Goal: Task Accomplishment & Management: Manage account settings

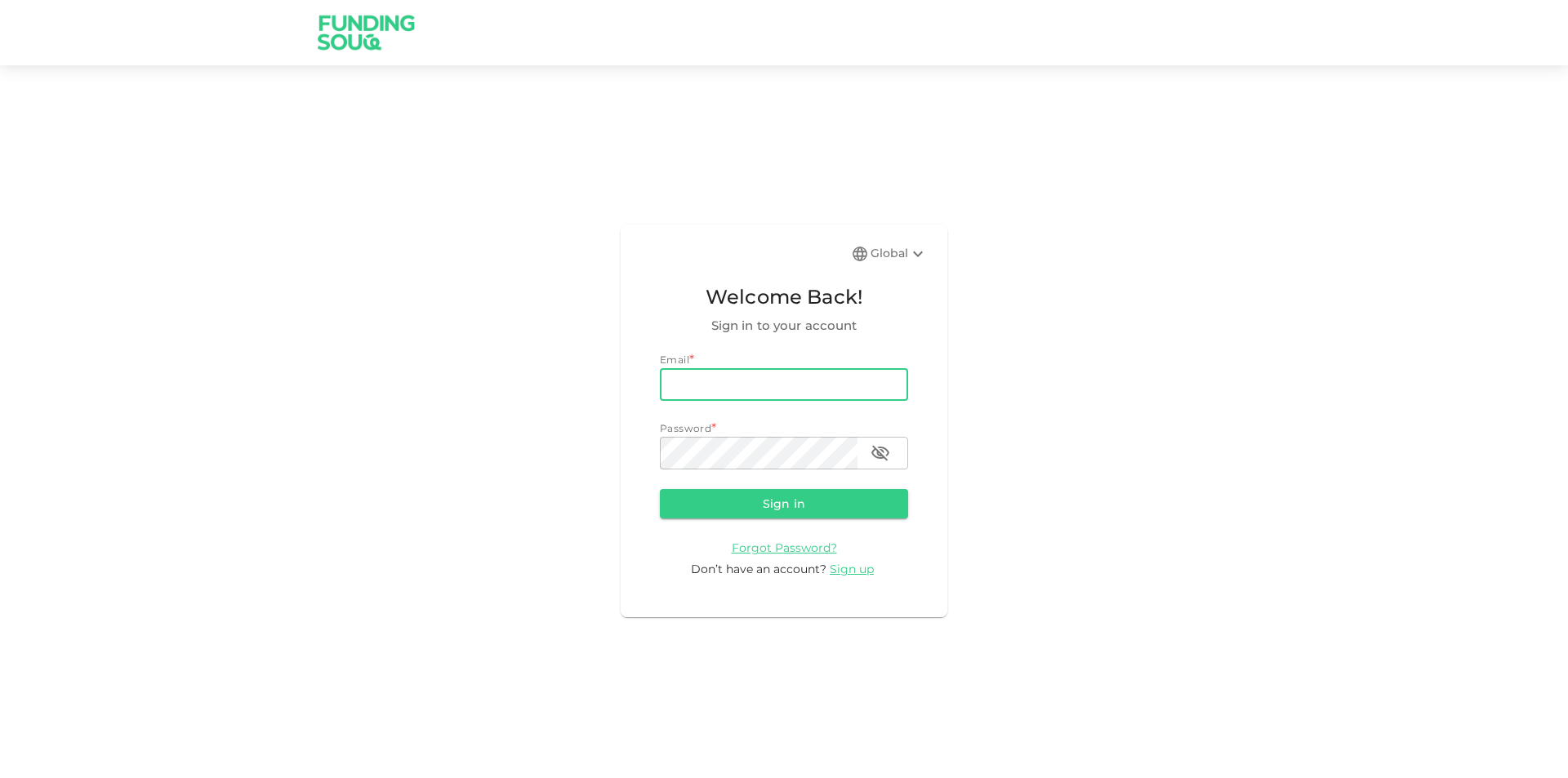
click at [792, 379] on input "email" at bounding box center [784, 385] width 248 height 33
type input "[PERSON_NAME][EMAIL_ADDRESS][PERSON_NAME][DOMAIN_NAME]"
click at [660, 489] on button "Sign in" at bounding box center [784, 504] width 248 height 29
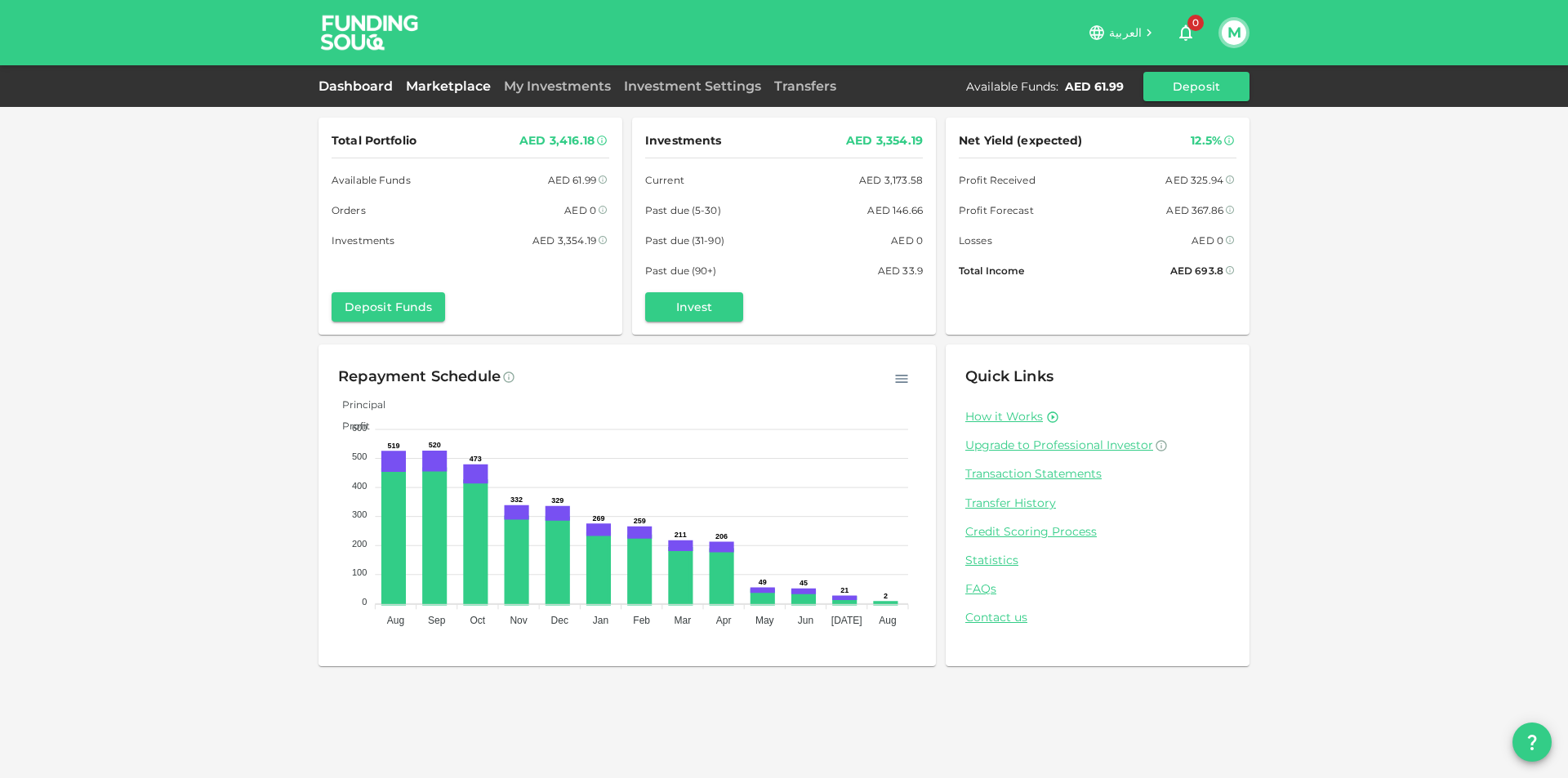
click at [457, 90] on link "Marketplace" at bounding box center [448, 86] width 98 height 16
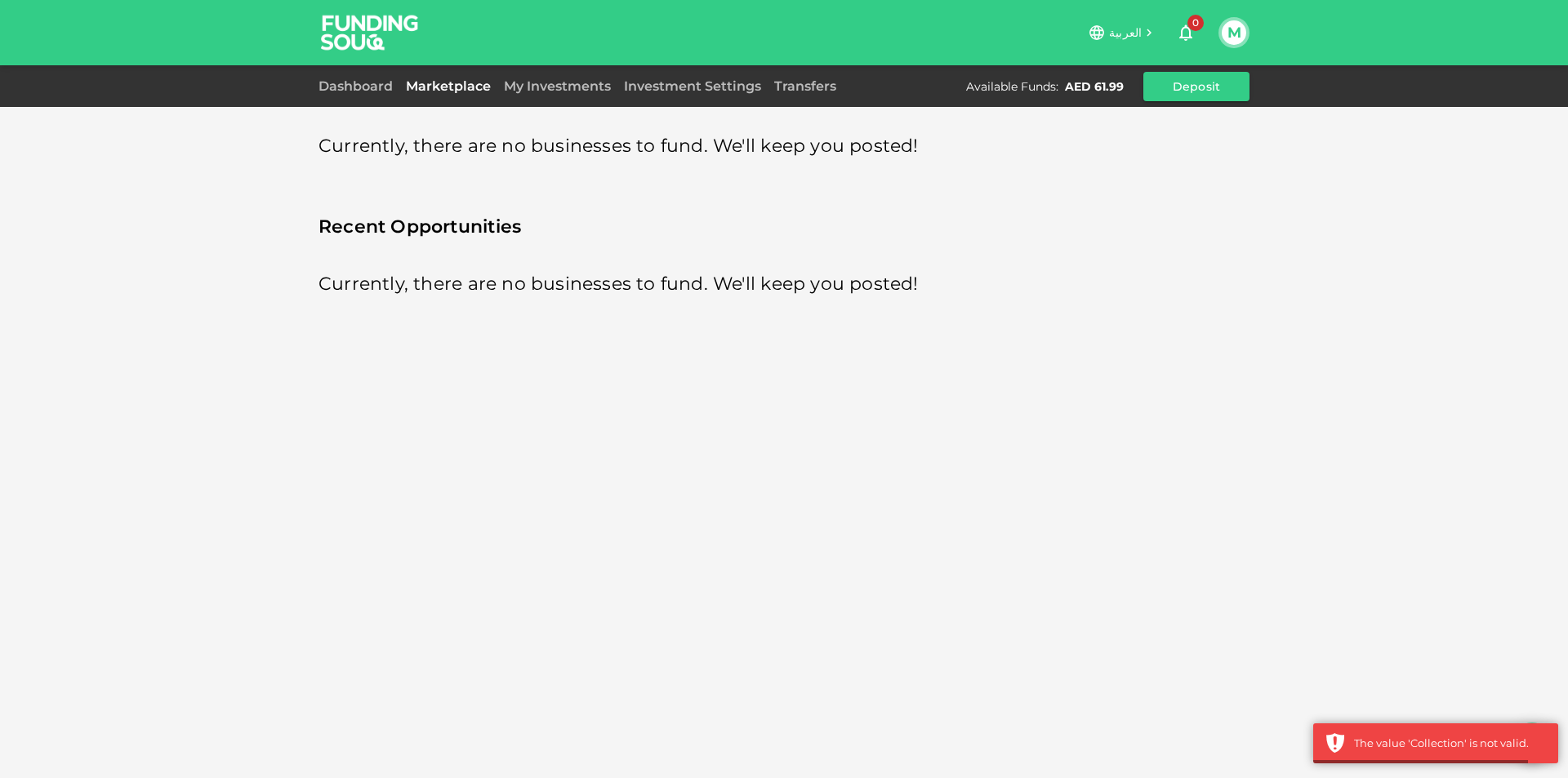
click at [526, 76] on div "Dashboard Marketplace My Investments Investment Settings Transfers Available Fu…" at bounding box center [784, 86] width 931 height 29
click at [526, 83] on link "My Investments" at bounding box center [557, 86] width 120 height 16
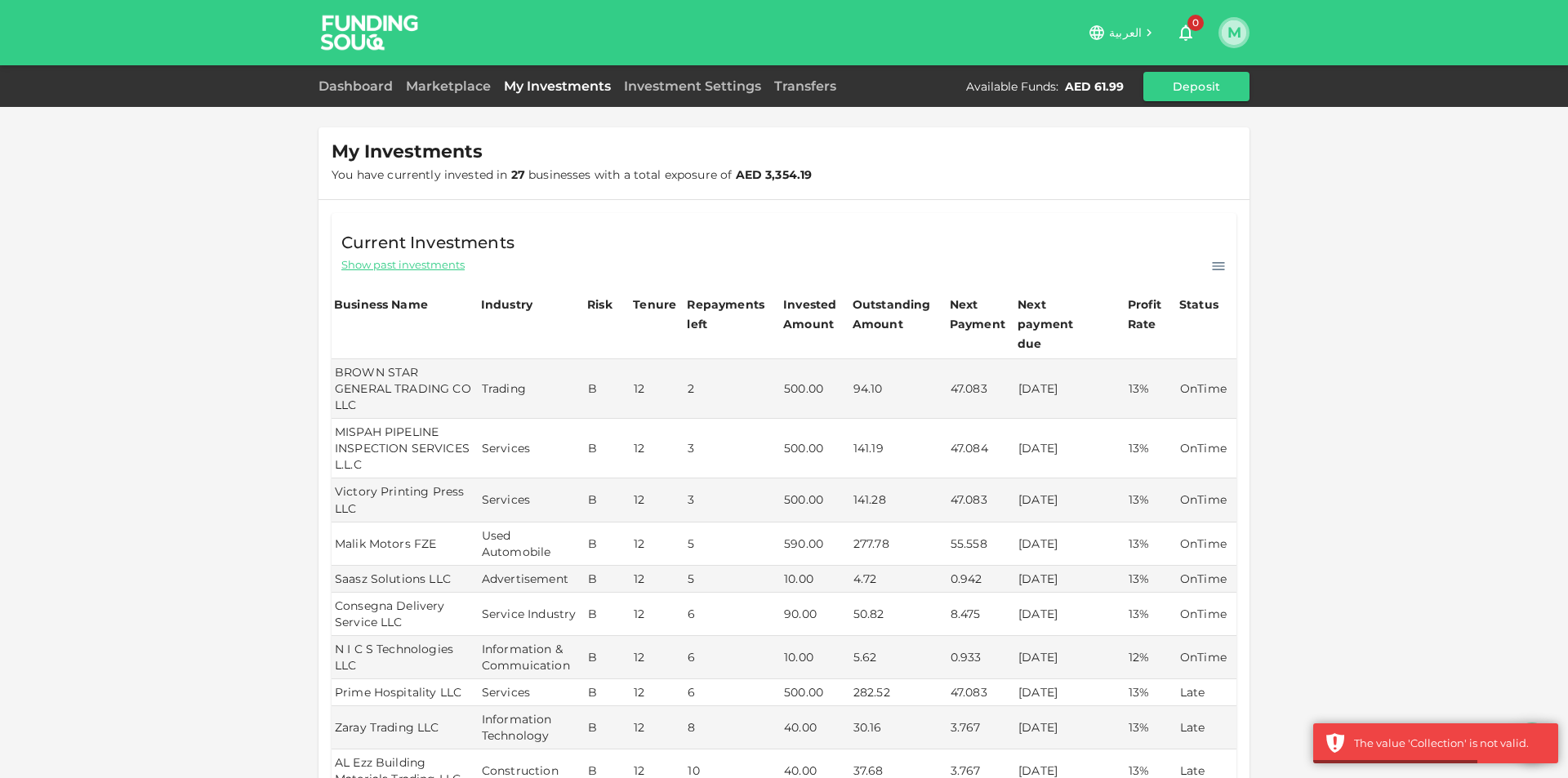
click at [1229, 37] on button "M" at bounding box center [1234, 32] width 24 height 24
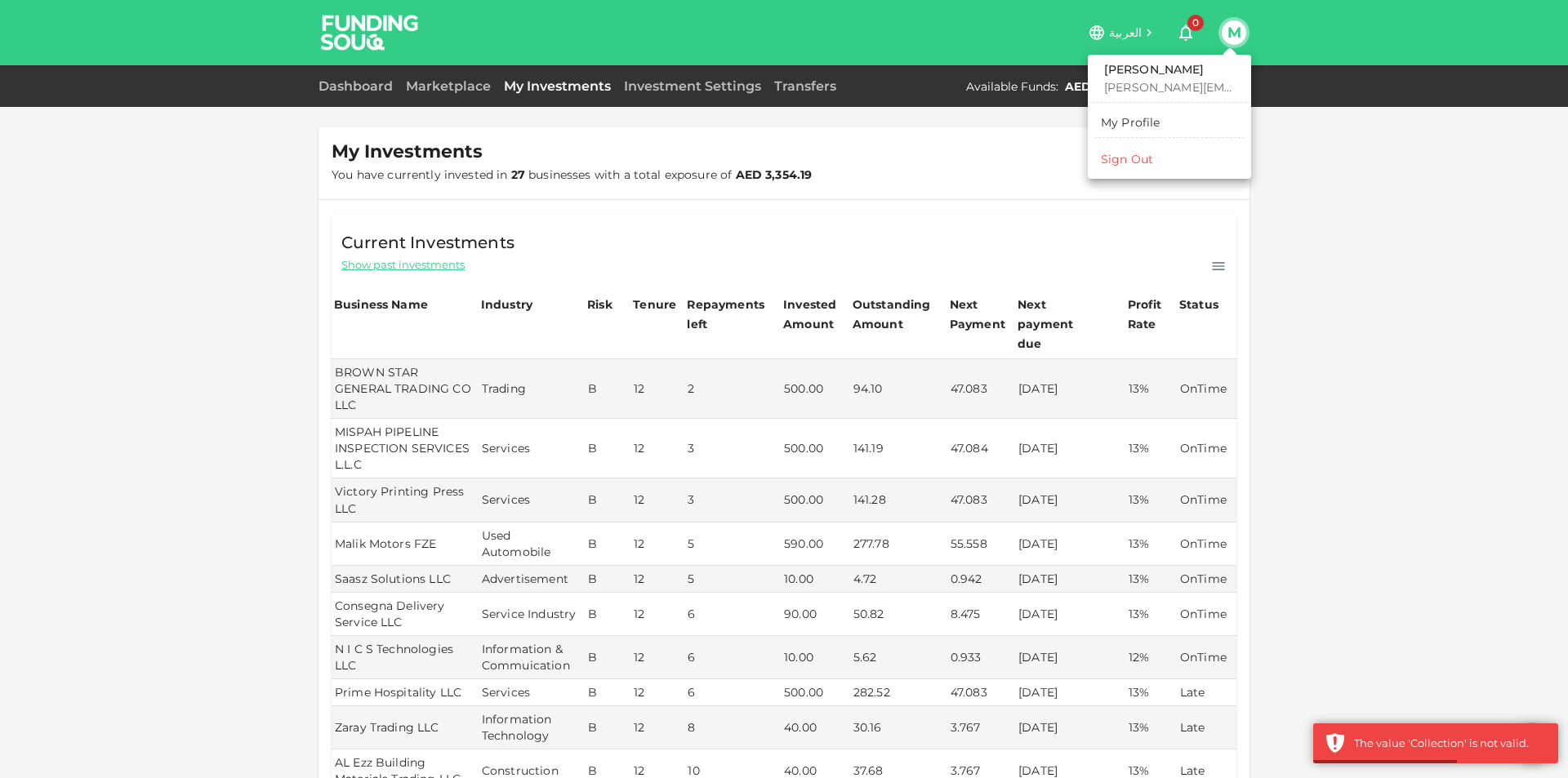
click at [1161, 163] on li "Sign Out" at bounding box center [1169, 159] width 150 height 26
